Goal: Information Seeking & Learning: Learn about a topic

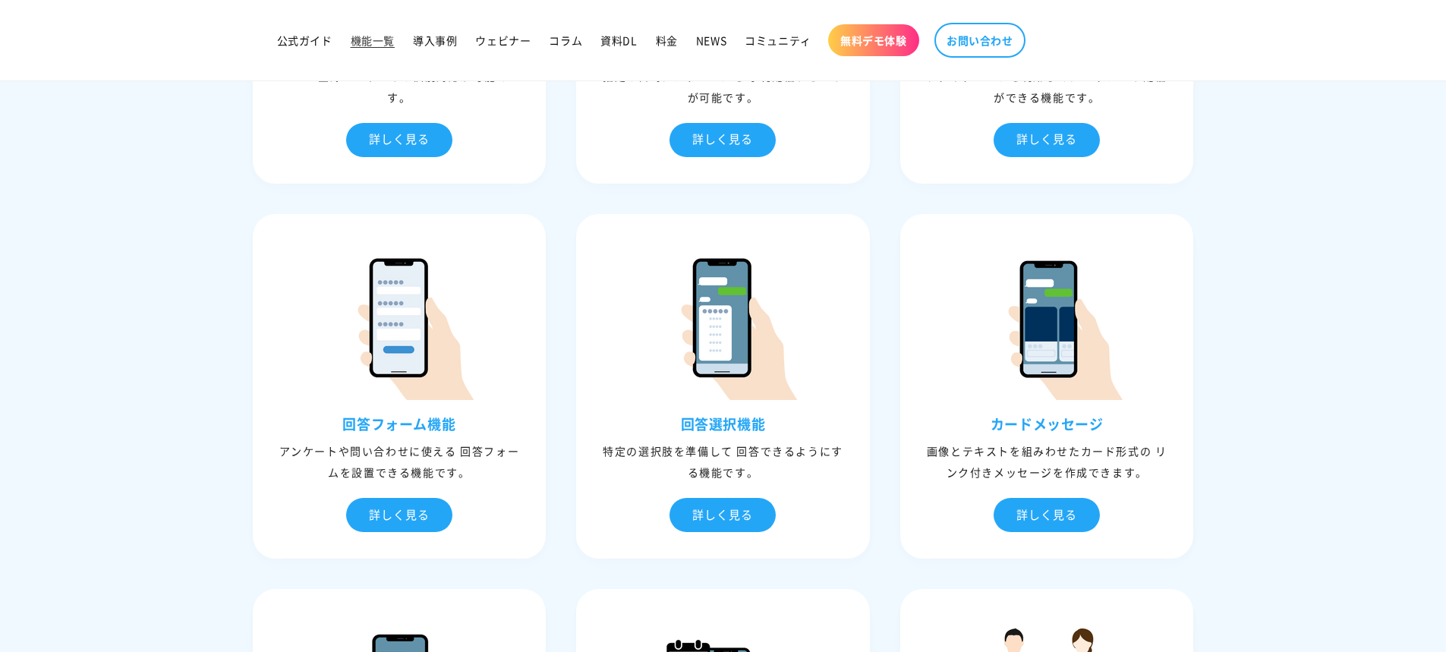
scroll to position [1051, 0]
click at [543, 448] on div "回答フォーム機能 アンケートや問い合わせに使える 回答フォームを設置できる機能です。 詳しく見る" at bounding box center [400, 385] width 294 height 345
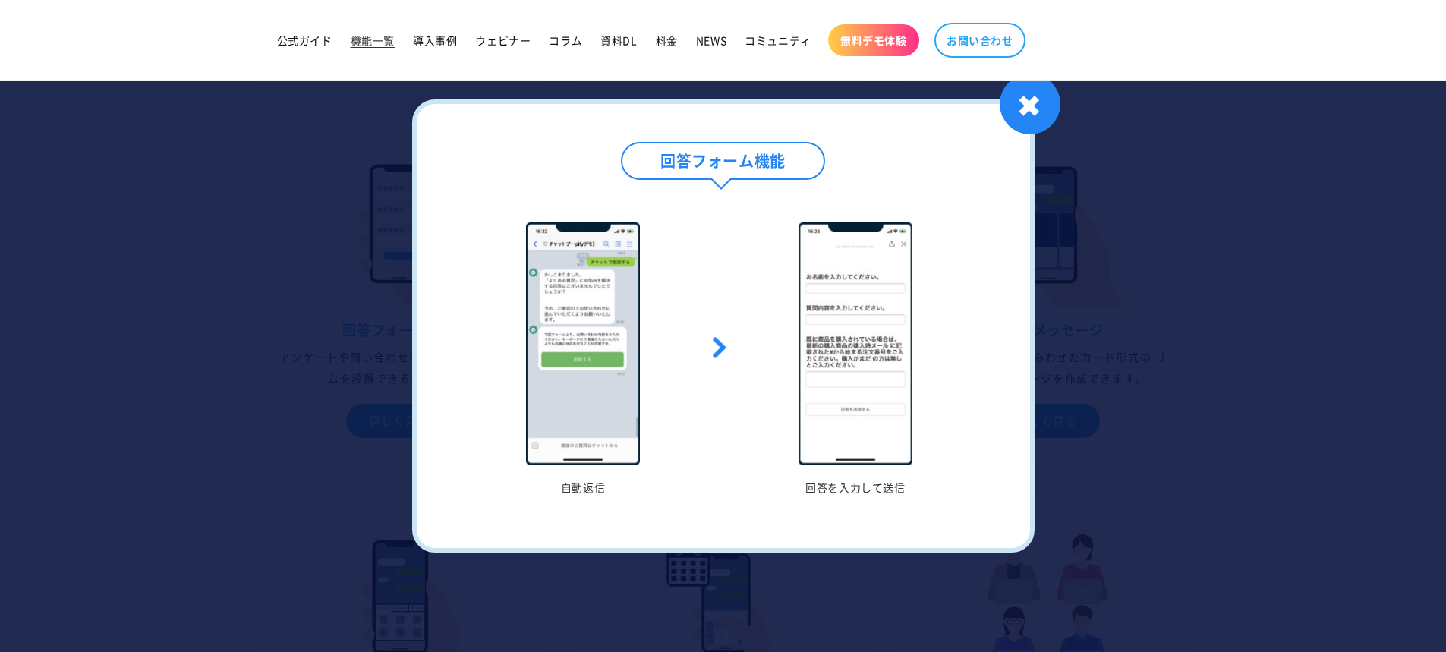
scroll to position [1146, 0]
click at [1059, 91] on div "✖" at bounding box center [1030, 104] width 61 height 61
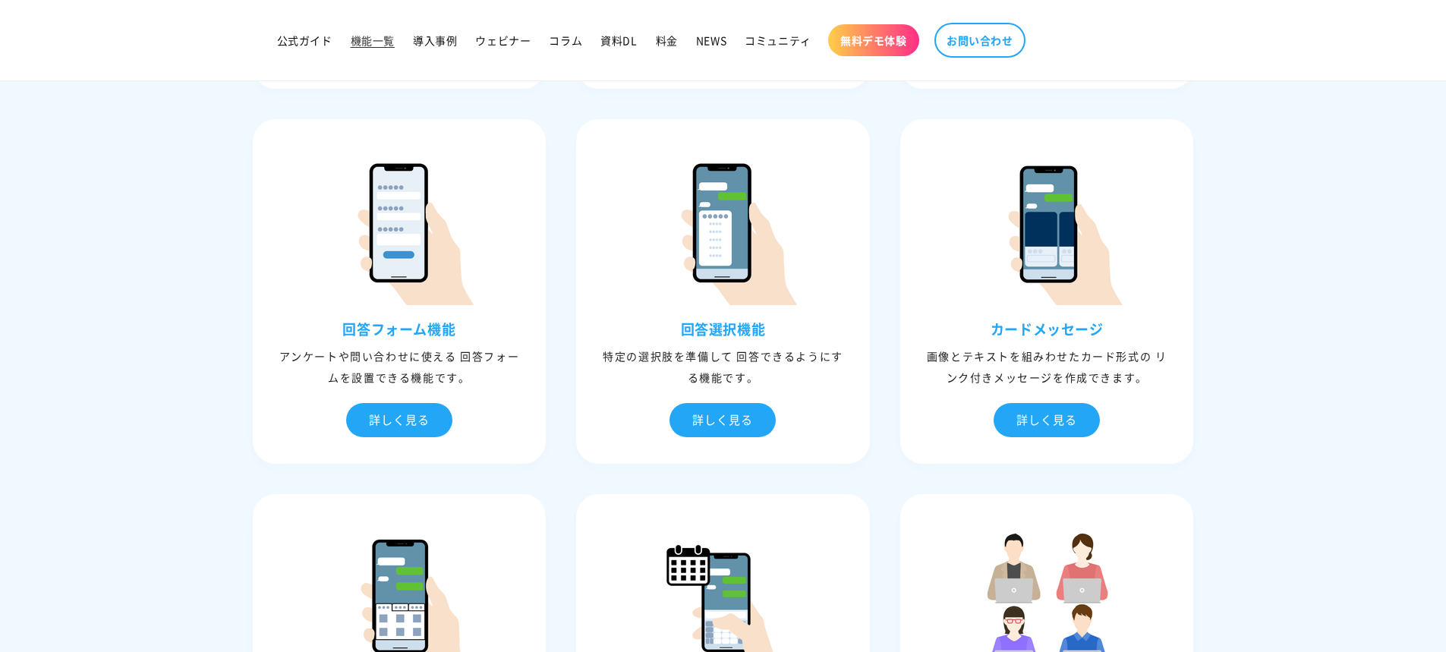
click at [1059, 91] on div "⾃動応答 ユーザーからメッセージを受信したときに、事前に設定しておいたメッセージで返信する機能です。 詳しく見る ⾃動応答 キーワード文章を作成 キーワードを…" at bounding box center [724, 302] width 972 height 1940
click at [656, 39] on span "料金" at bounding box center [667, 40] width 22 height 14
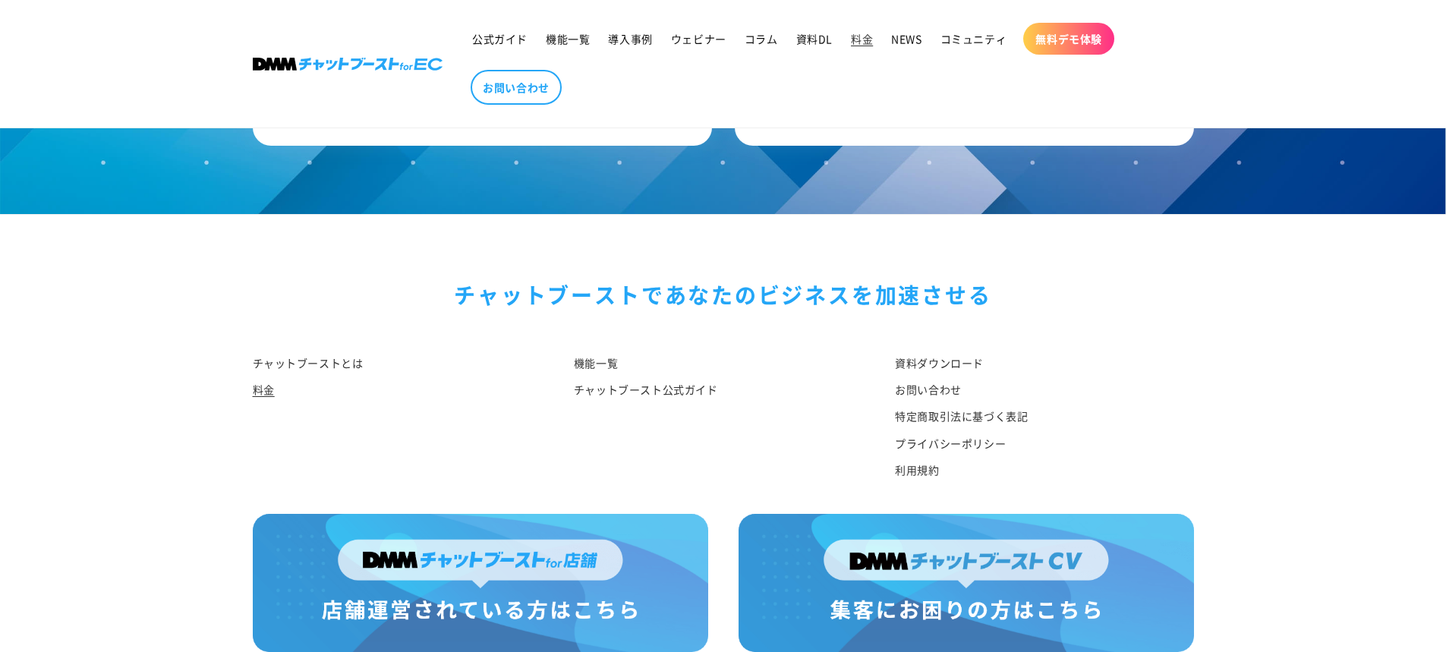
scroll to position [1841, 0]
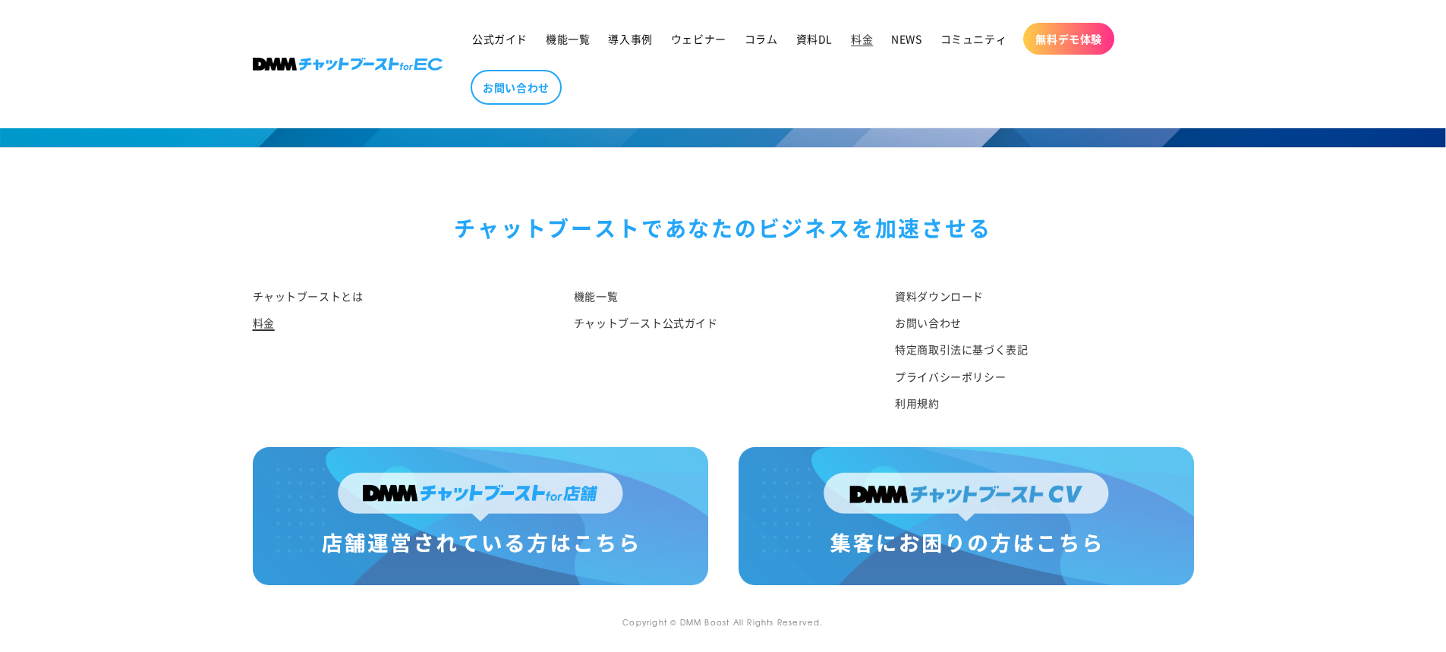
click at [261, 317] on link "料金" at bounding box center [264, 323] width 22 height 27
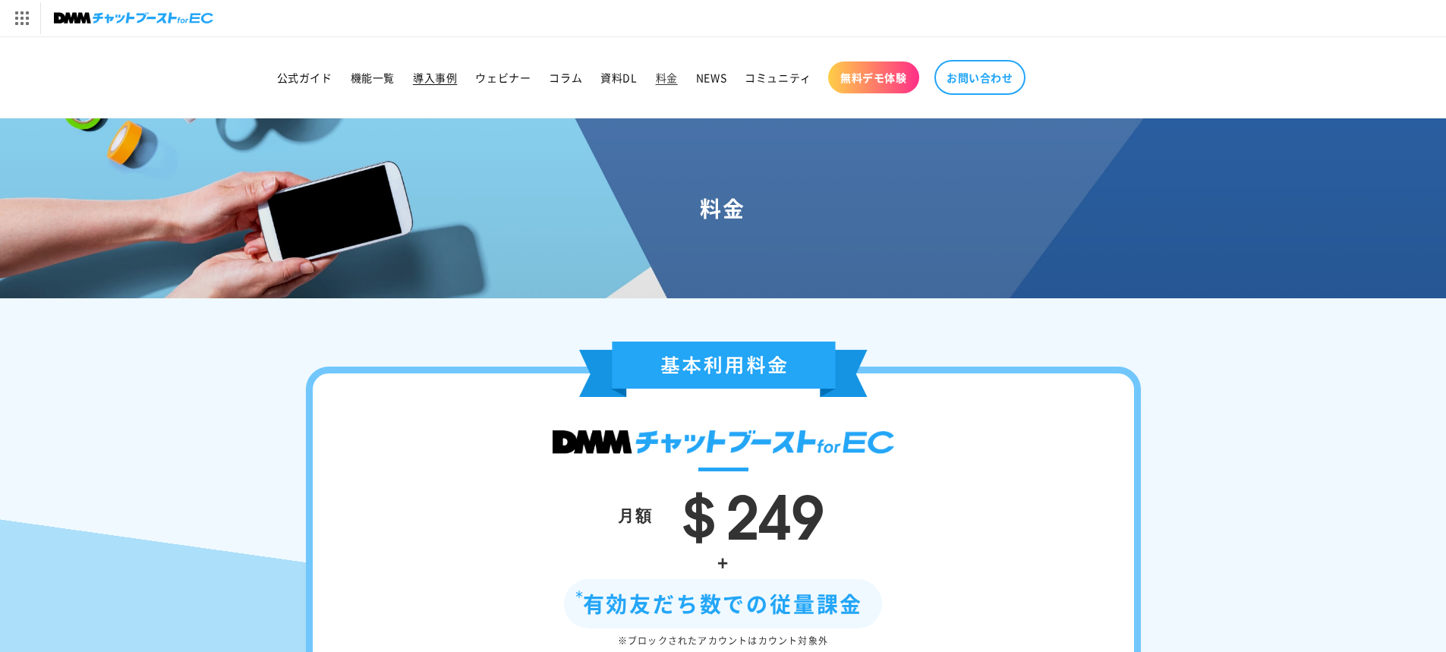
click at [436, 78] on span "導入事例" at bounding box center [435, 78] width 44 height 14
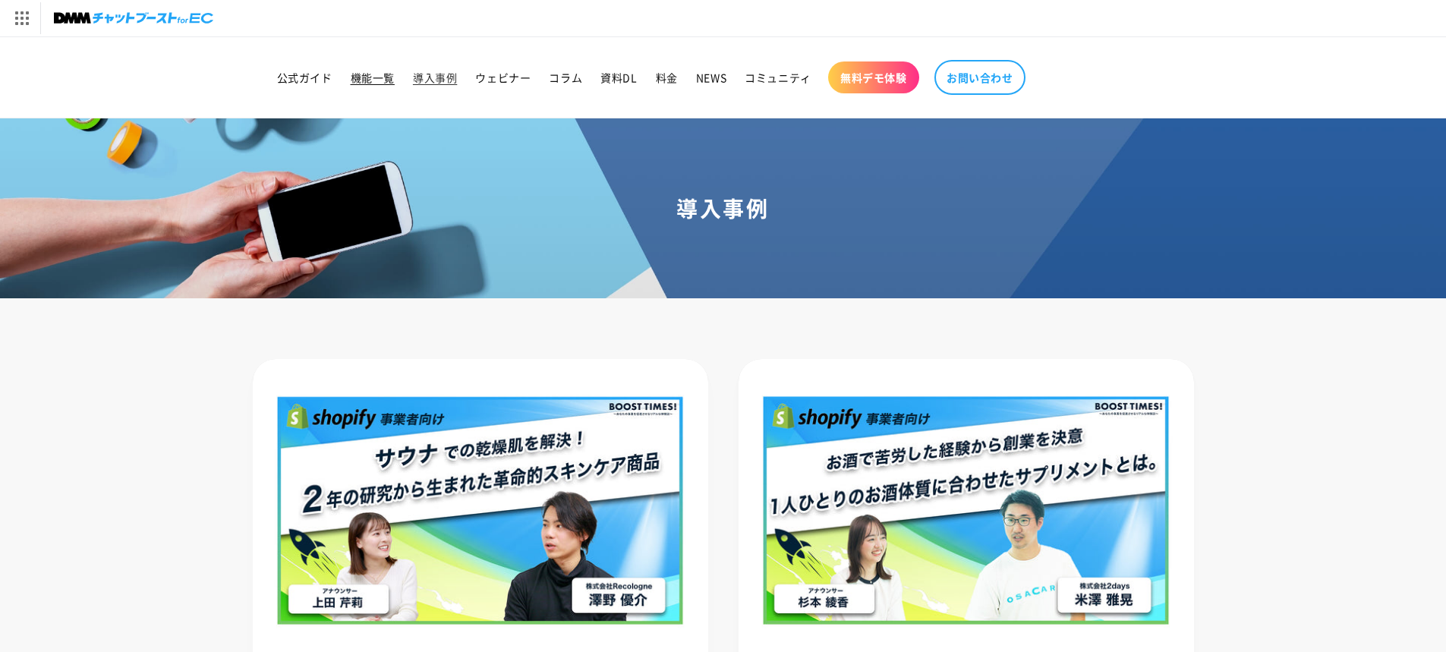
click at [348, 80] on link "機能一覧" at bounding box center [373, 77] width 62 height 32
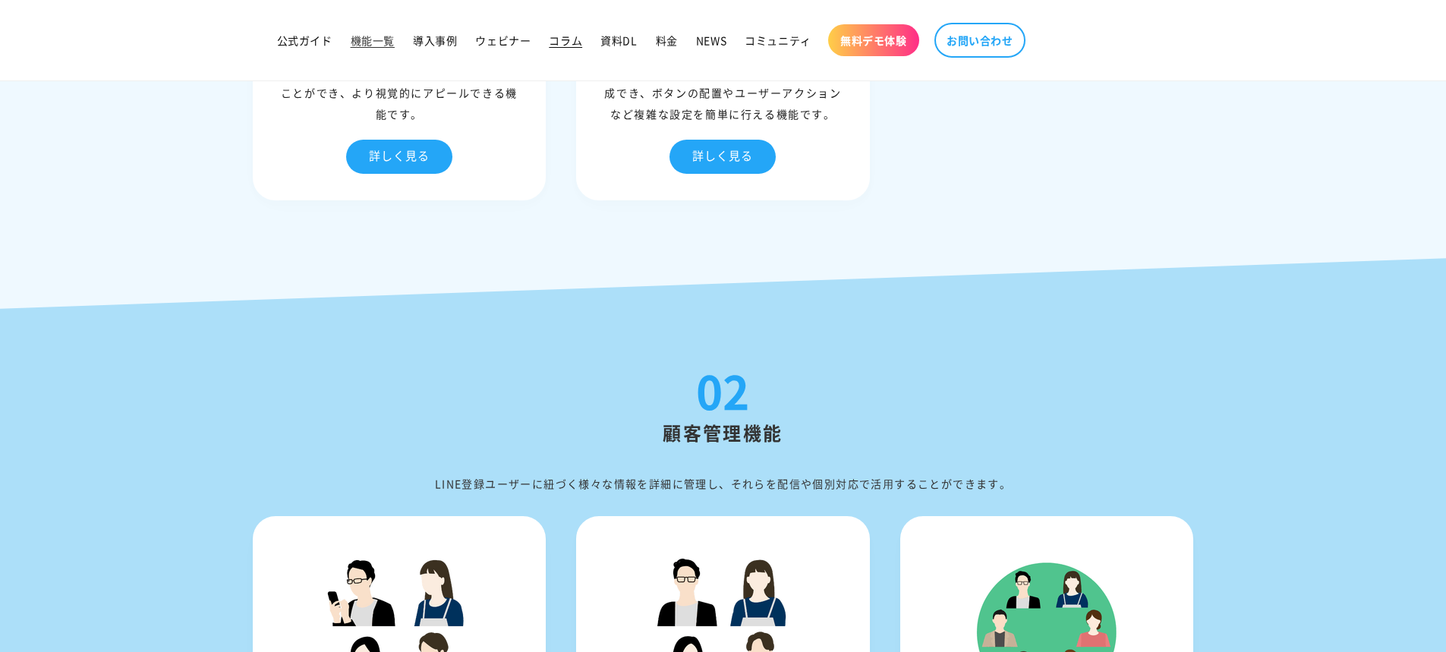
scroll to position [2206, 0]
